Goal: Task Accomplishment & Management: Use online tool/utility

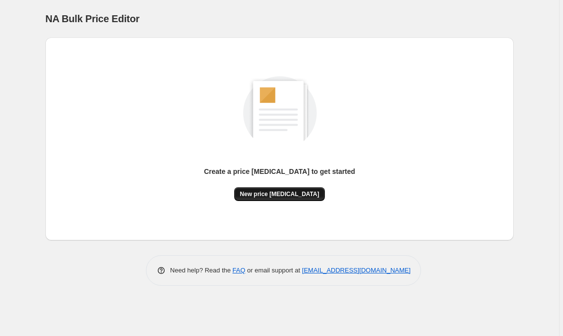
click at [278, 196] on span "New price [MEDICAL_DATA]" at bounding box center [279, 194] width 79 height 8
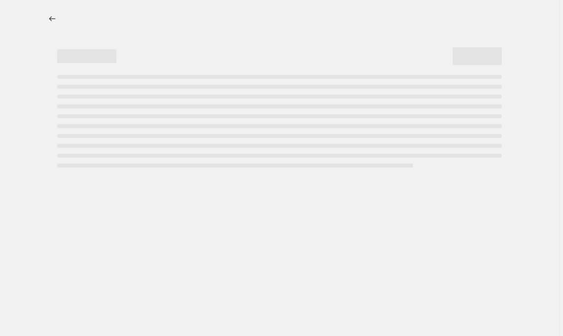
select select "percentage"
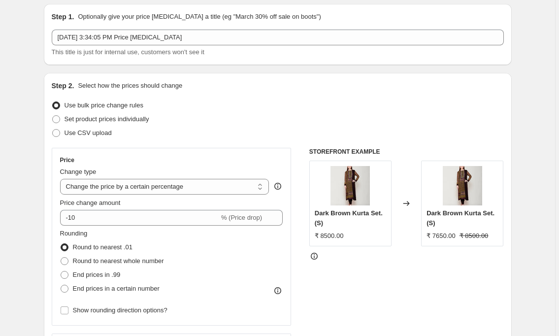
scroll to position [85, 0]
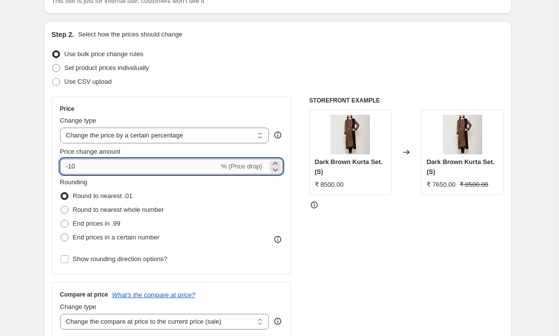
click at [70, 168] on input "-10" at bounding box center [139, 167] width 159 height 16
type input "10"
click at [300, 210] on div "Price Change type Change the price to a certain amount Change the price by a ce…" at bounding box center [278, 217] width 452 height 241
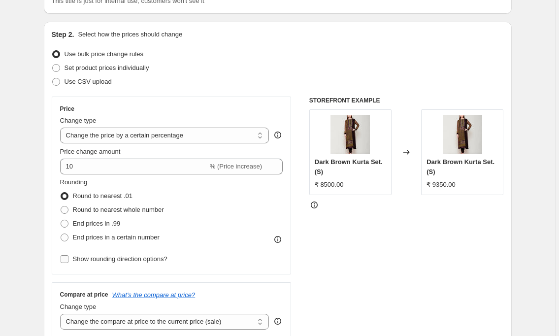
click at [111, 261] on span "Show rounding direction options?" at bounding box center [120, 258] width 95 height 7
click at [68, 261] on input "Show rounding direction options?" at bounding box center [65, 259] width 8 height 8
checkbox input "true"
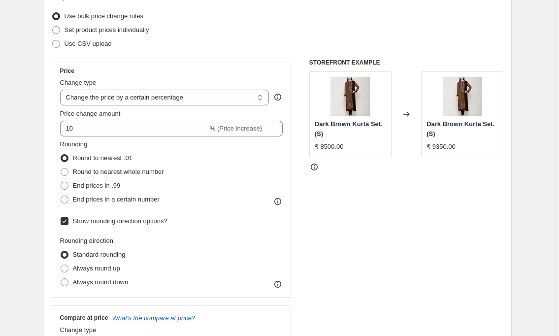
scroll to position [150, 0]
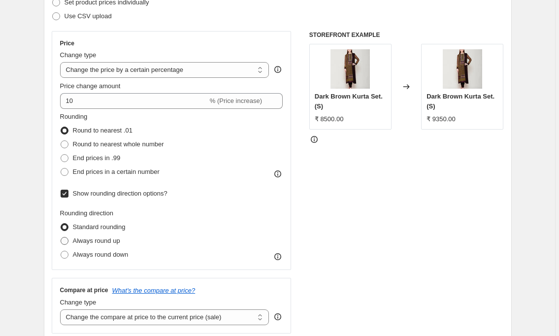
click at [112, 238] on span "Always round up" at bounding box center [96, 240] width 47 height 7
click at [61, 237] on input "Always round up" at bounding box center [61, 237] width 0 height 0
radio input "true"
click at [278, 258] on icon at bounding box center [277, 257] width 1 height 2
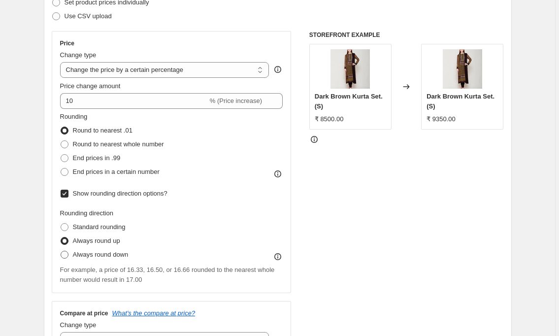
click at [123, 255] on span "Always round down" at bounding box center [101, 254] width 56 height 7
click at [61, 251] on input "Always round down" at bounding box center [61, 251] width 0 height 0
radio input "true"
click at [120, 240] on span "Always round up" at bounding box center [96, 240] width 47 height 7
click at [61, 237] on input "Always round up" at bounding box center [61, 237] width 0 height 0
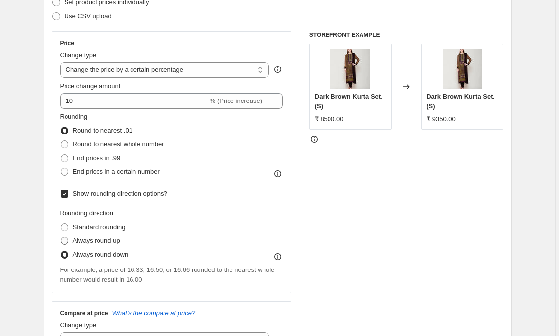
radio input "true"
click at [153, 140] on span "Round to nearest whole number" at bounding box center [118, 143] width 91 height 7
click at [61, 140] on input "Round to nearest whole number" at bounding box center [61, 140] width 0 height 0
radio input "true"
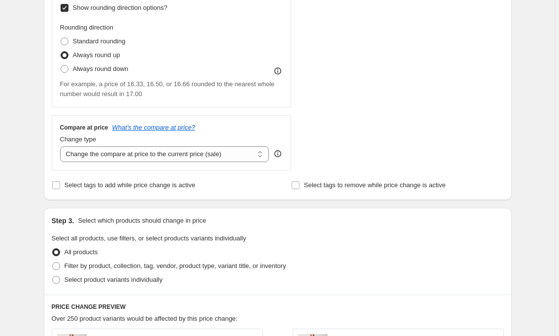
scroll to position [337, 0]
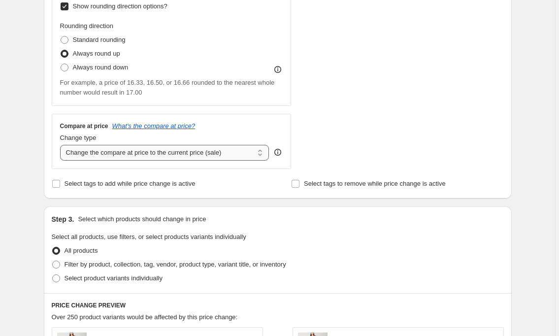
click at [256, 157] on select "Change the compare at price to the current price (sale) Change the compare at p…" at bounding box center [164, 153] width 209 height 16
click at [526, 220] on div "Create new price [MEDICAL_DATA]. This page is ready Create new price [MEDICAL_D…" at bounding box center [277, 197] width 555 height 1069
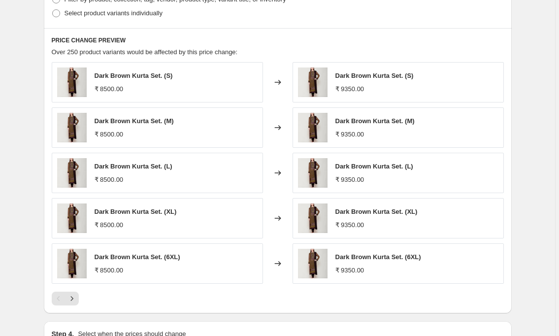
scroll to position [640, 0]
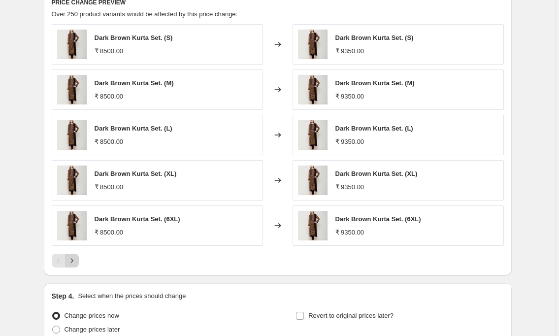
click at [79, 265] on button "Next" at bounding box center [72, 261] width 14 height 14
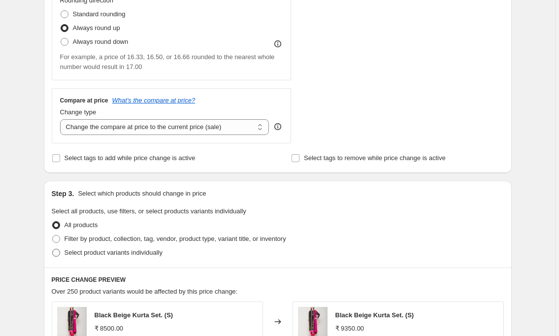
scroll to position [354, 0]
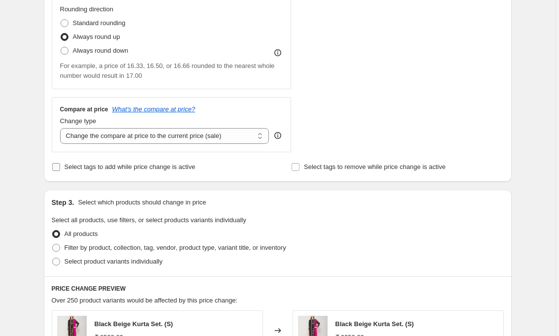
click at [170, 166] on span "Select tags to add while price change is active" at bounding box center [130, 166] width 131 height 7
click at [60, 166] on input "Select tags to add while price change is active" at bounding box center [56, 167] width 8 height 8
checkbox input "true"
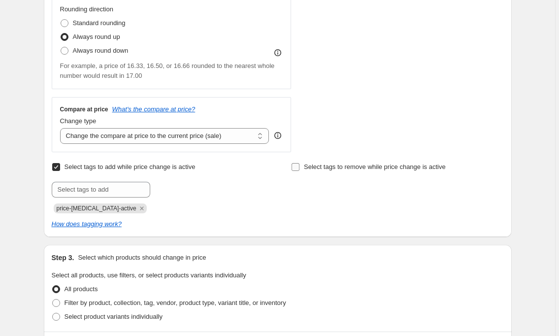
click at [307, 167] on span "Select tags to remove while price change is active" at bounding box center [375, 166] width 142 height 7
click at [300, 167] on input "Select tags to remove while price change is active" at bounding box center [296, 167] width 8 height 8
click at [307, 167] on span "Select tags to remove while price change is active" at bounding box center [375, 166] width 142 height 7
click at [300, 167] on input "Select tags to remove while price change is active" at bounding box center [296, 167] width 8 height 8
checkbox input "false"
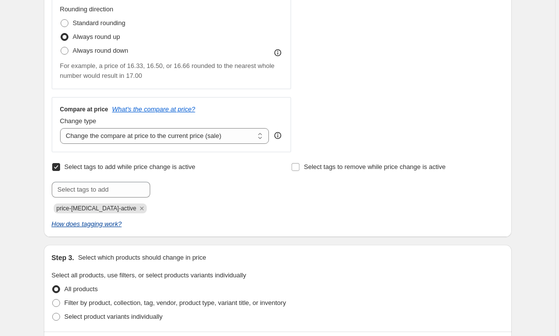
click at [102, 224] on icon "How does tagging work?" at bounding box center [87, 223] width 70 height 7
click at [97, 169] on span "Select tags to add while price change is active" at bounding box center [130, 166] width 131 height 7
click at [60, 169] on input "Select tags to add while price change is active" at bounding box center [56, 167] width 8 height 8
checkbox input "false"
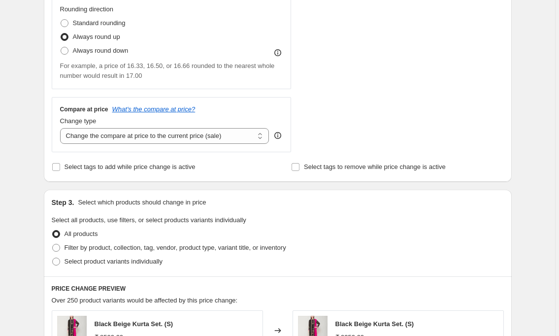
click at [523, 129] on div "Create new price [MEDICAL_DATA]. This page is ready Create new price [MEDICAL_D…" at bounding box center [278, 180] width 492 height 1069
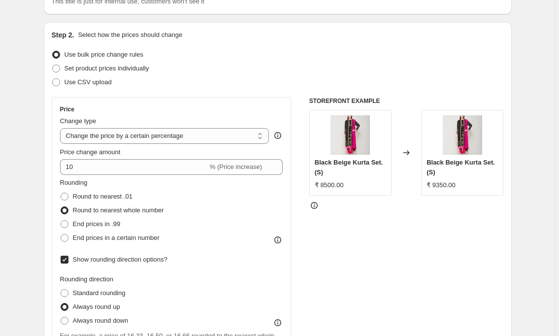
scroll to position [61, 0]
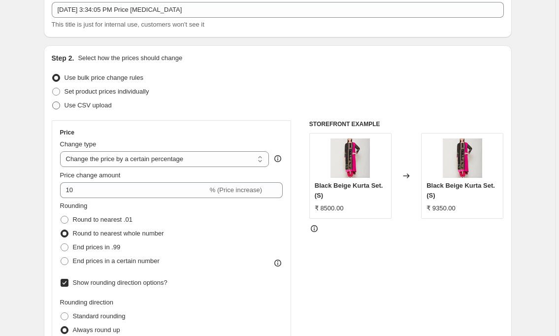
click at [67, 107] on span "Use CSV upload" at bounding box center [88, 104] width 47 height 7
click at [53, 102] on input "Use CSV upload" at bounding box center [52, 101] width 0 height 0
radio input "true"
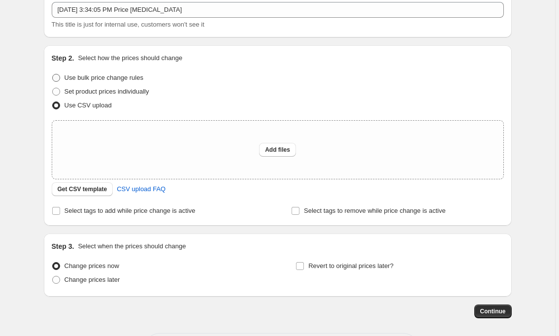
click at [72, 76] on span "Use bulk price change rules" at bounding box center [104, 77] width 79 height 7
click at [53, 74] on input "Use bulk price change rules" at bounding box center [52, 74] width 0 height 0
radio input "true"
select select "percentage"
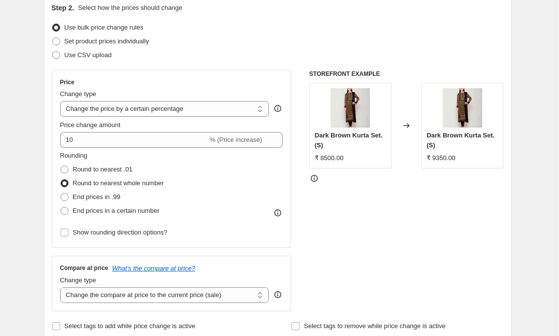
scroll to position [183, 0]
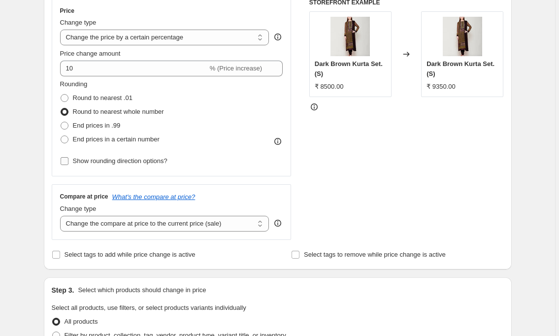
click at [113, 165] on span "Show rounding direction options?" at bounding box center [120, 160] width 95 height 7
click at [68, 165] on input "Show rounding direction options?" at bounding box center [65, 161] width 8 height 8
checkbox input "true"
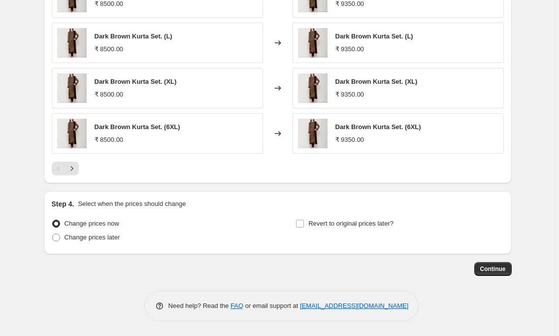
scroll to position [710, 0]
click at [481, 269] on button "Continue" at bounding box center [492, 269] width 37 height 14
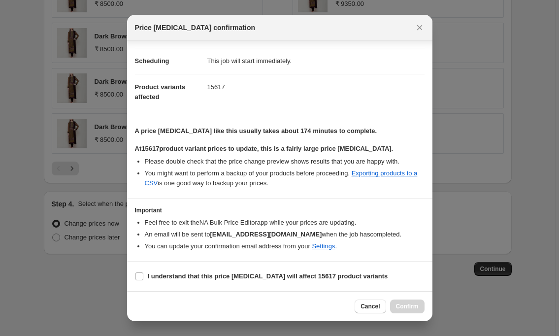
scroll to position [72, 0]
click at [251, 277] on b "I understand that this price [MEDICAL_DATA] will affect 15617 product variants" at bounding box center [268, 275] width 240 height 7
click at [143, 277] on input "I understand that this price [MEDICAL_DATA] will affect 15617 product variants" at bounding box center [139, 276] width 8 height 8
checkbox input "true"
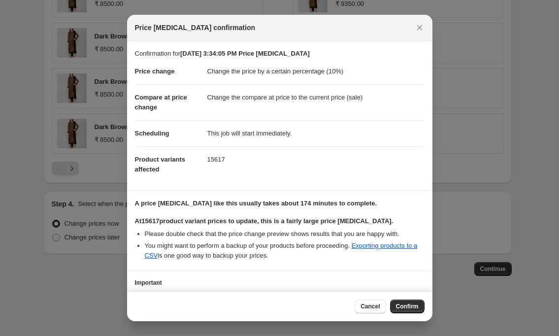
scroll to position [0, 0]
click at [410, 311] on button "Confirm" at bounding box center [407, 307] width 34 height 14
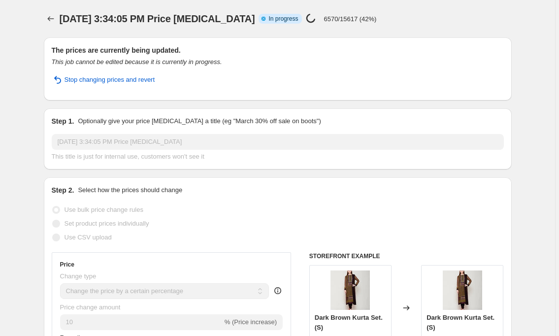
click at [489, 24] on div "[DATE] 3:34:05 PM Price [MEDICAL_DATA] Info Partially complete In progress Pric…" at bounding box center [278, 19] width 468 height 14
